Goal: Ask a question

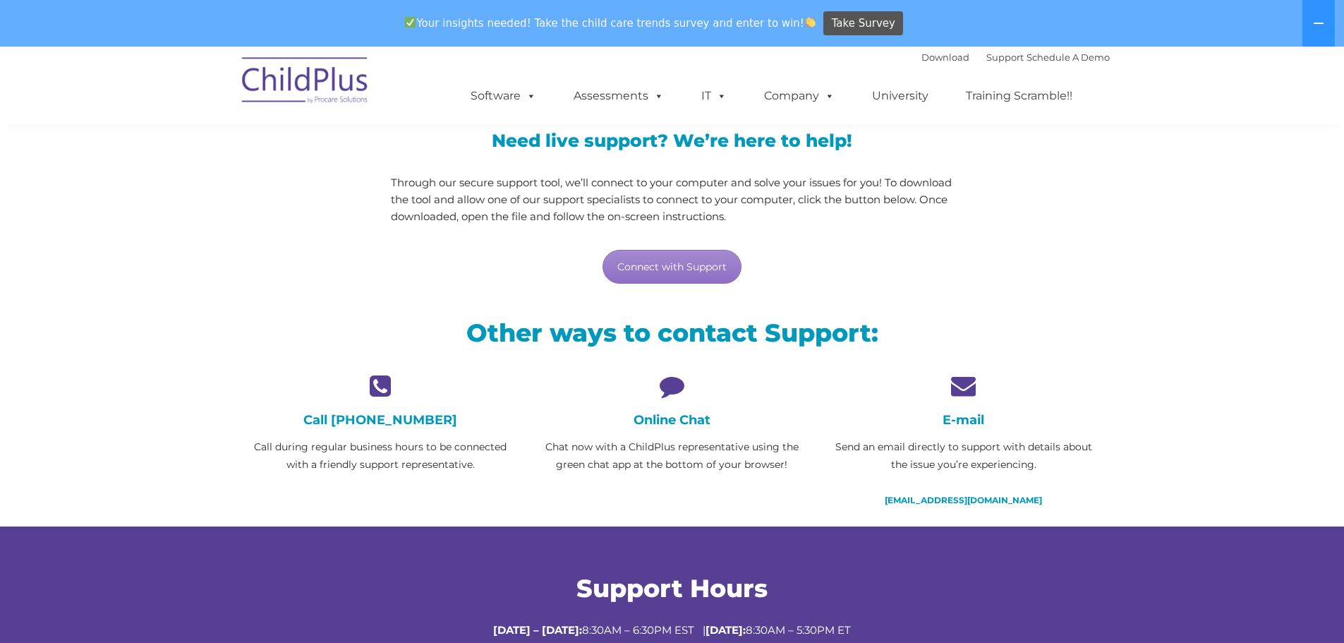
scroll to position [141, 0]
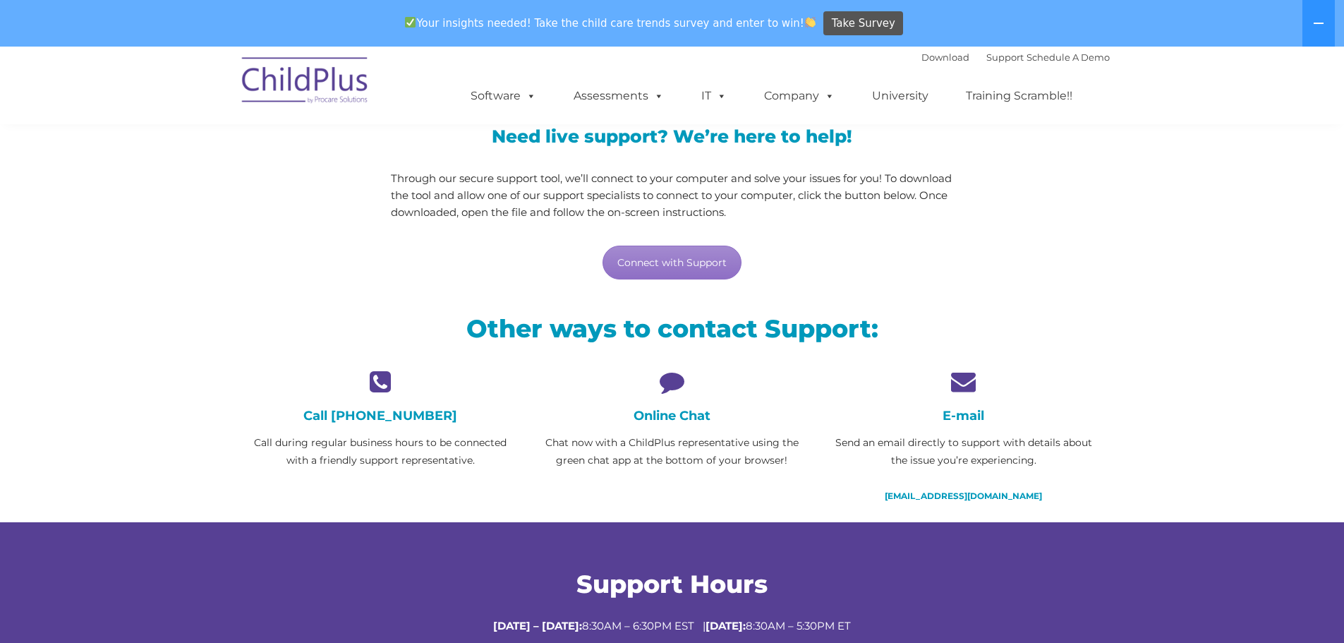
click at [673, 421] on h4 "Online Chat" at bounding box center [672, 416] width 270 height 16
click at [671, 384] on icon at bounding box center [672, 381] width 270 height 25
click at [662, 259] on link "Connect with Support" at bounding box center [671, 262] width 139 height 34
click at [652, 264] on link "Connect with Support" at bounding box center [671, 262] width 139 height 34
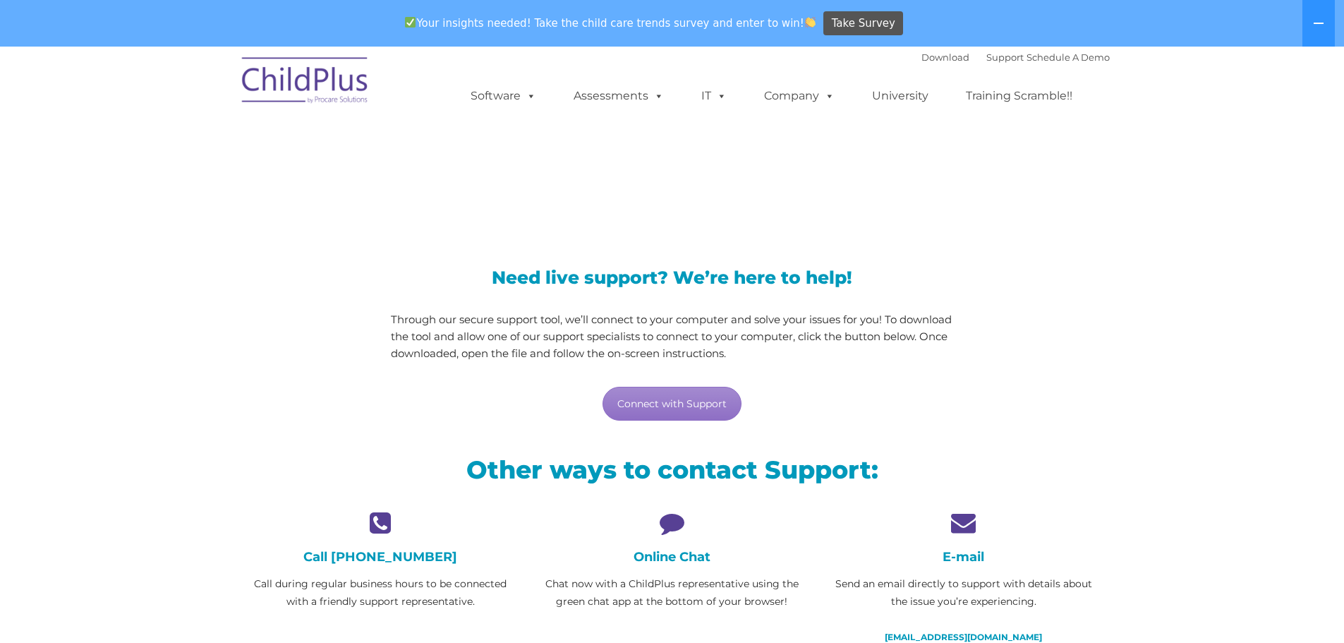
click at [659, 534] on icon at bounding box center [672, 522] width 270 height 25
click at [663, 556] on h4 "Online Chat" at bounding box center [672, 557] width 270 height 16
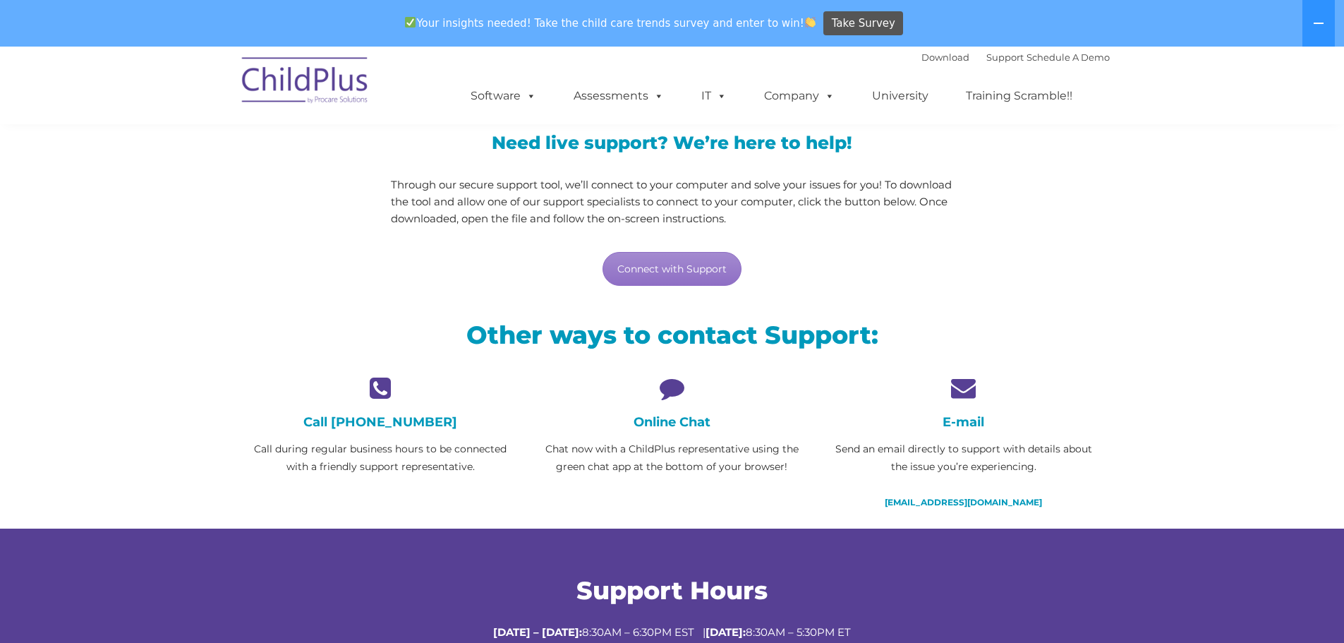
scroll to position [141, 0]
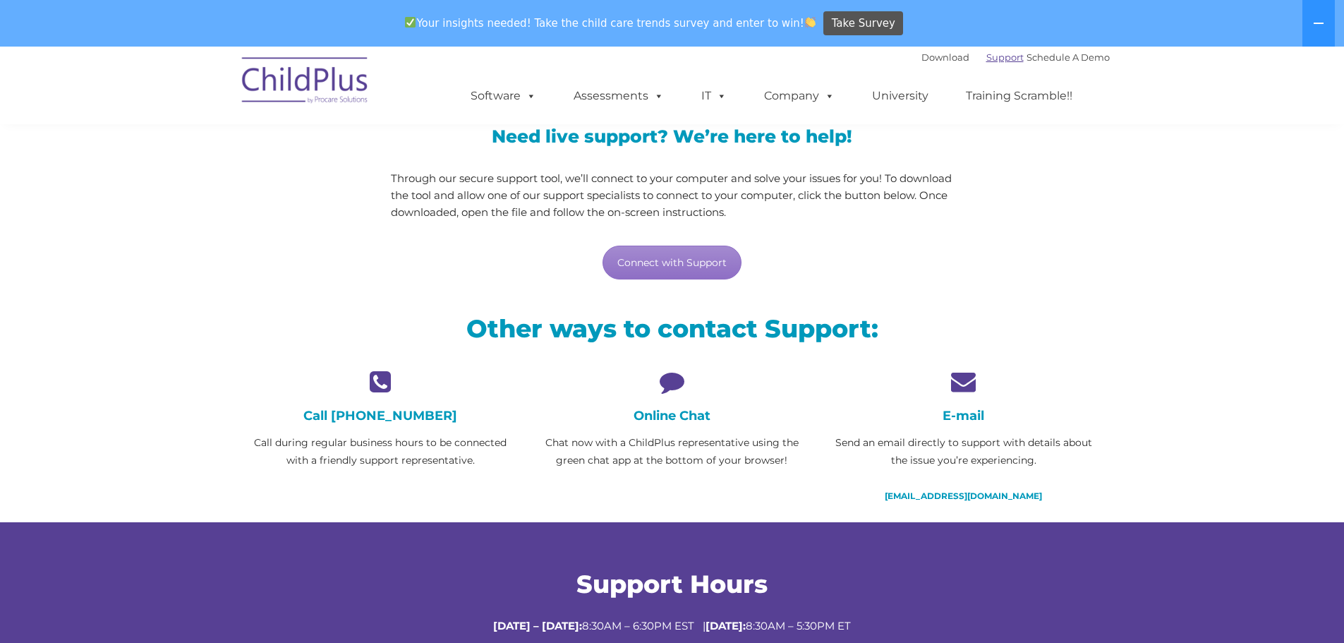
click at [997, 56] on link "Support" at bounding box center [1004, 56] width 37 height 11
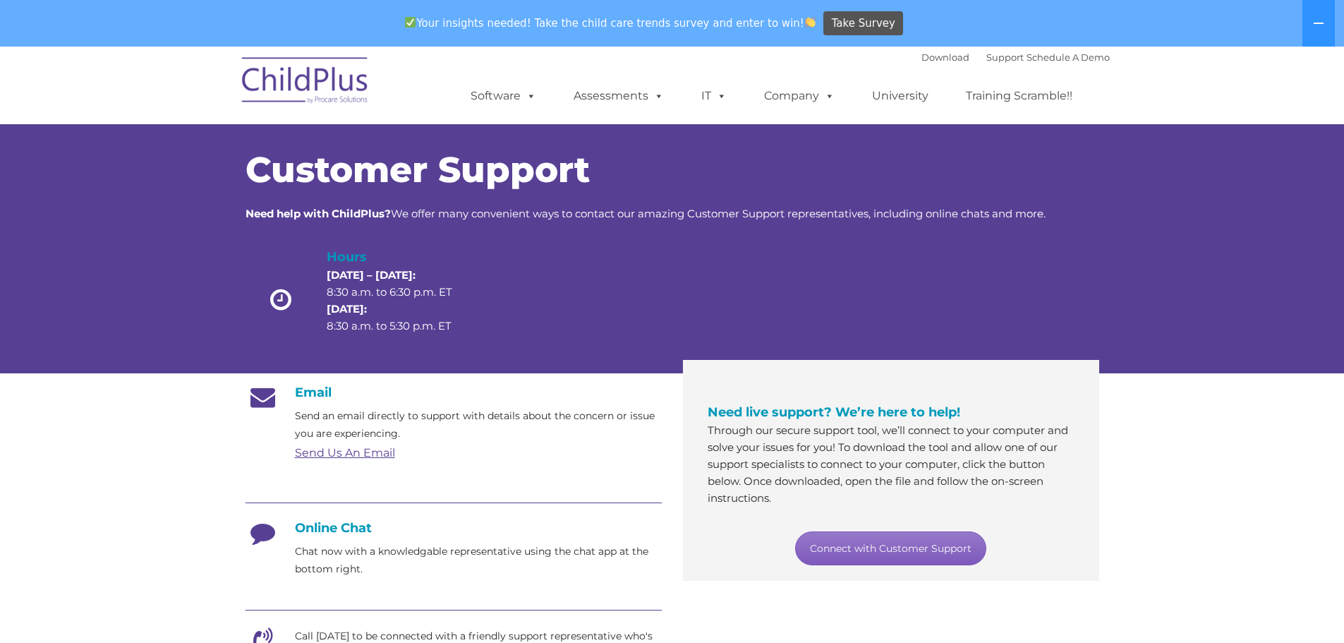
click at [867, 540] on link "Connect with Customer Support" at bounding box center [890, 548] width 191 height 34
click at [855, 552] on link "Connect with Customer Support" at bounding box center [890, 548] width 191 height 34
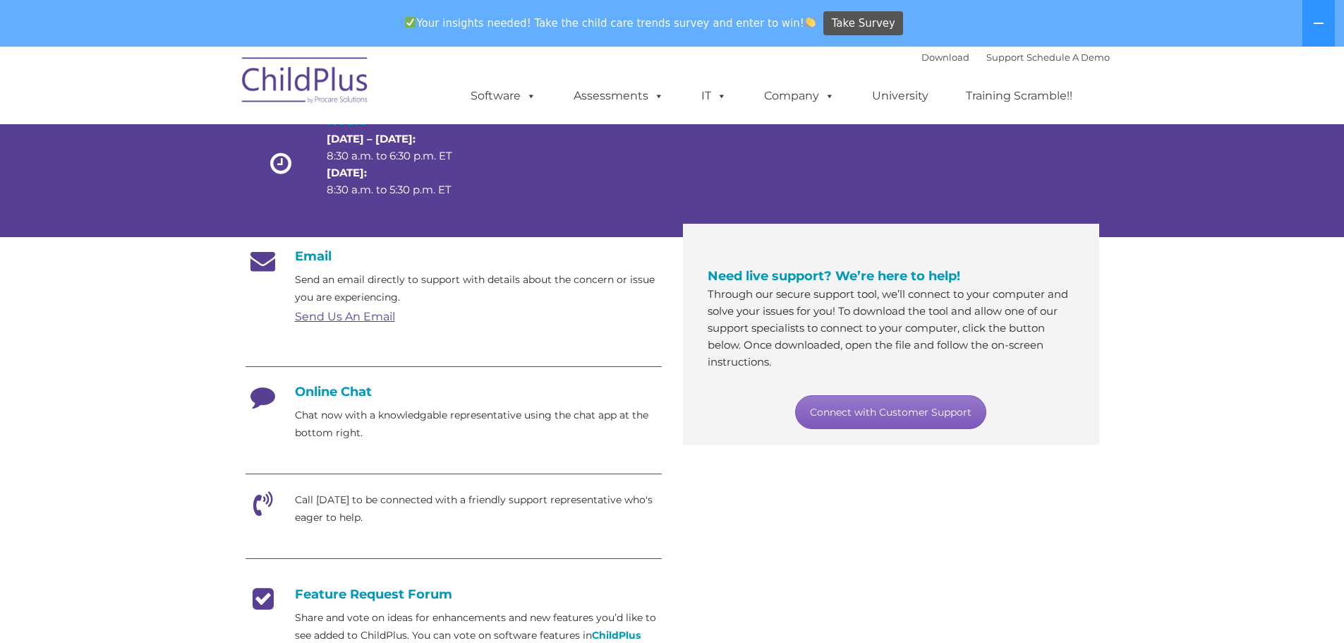
scroll to position [141, 0]
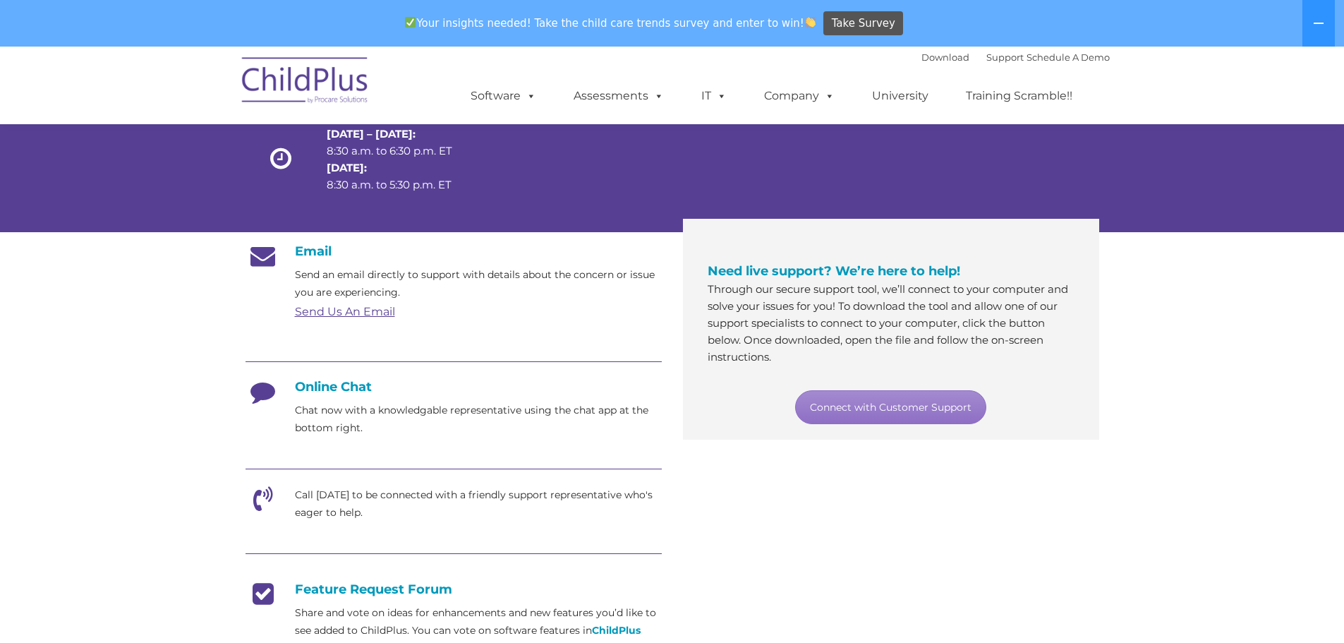
click at [322, 387] on h4 "Online Chat" at bounding box center [453, 387] width 416 height 16
click at [339, 384] on h4 "Online Chat" at bounding box center [453, 387] width 416 height 16
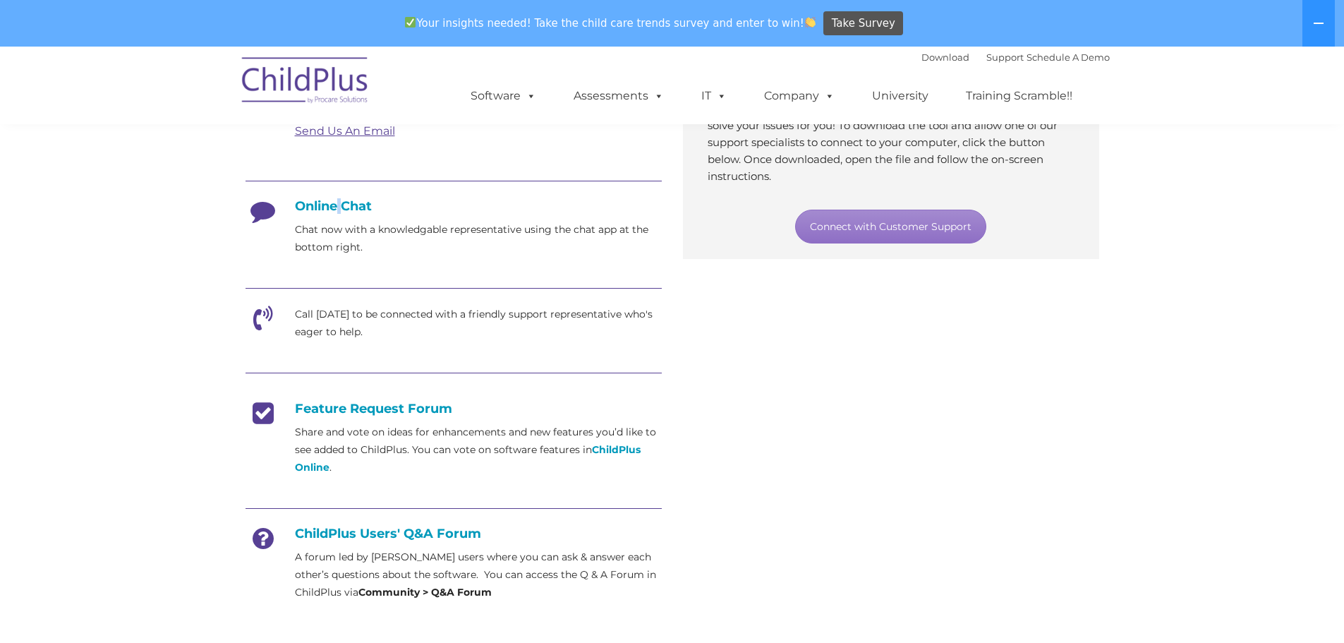
scroll to position [321, 0]
